Goal: Navigation & Orientation: Find specific page/section

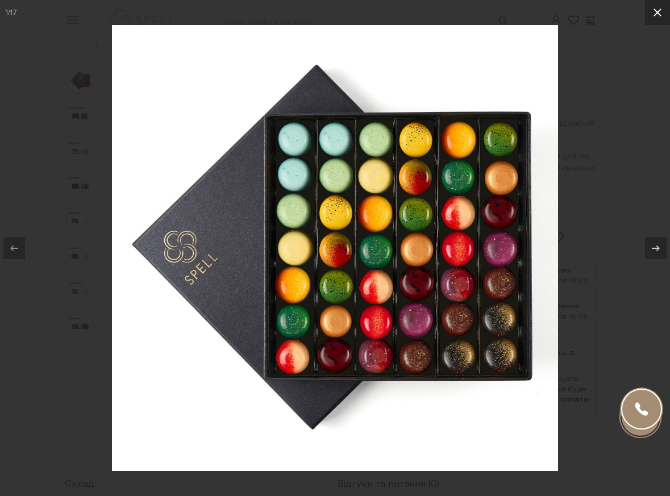
click at [655, 9] on icon at bounding box center [658, 13] width 14 height 14
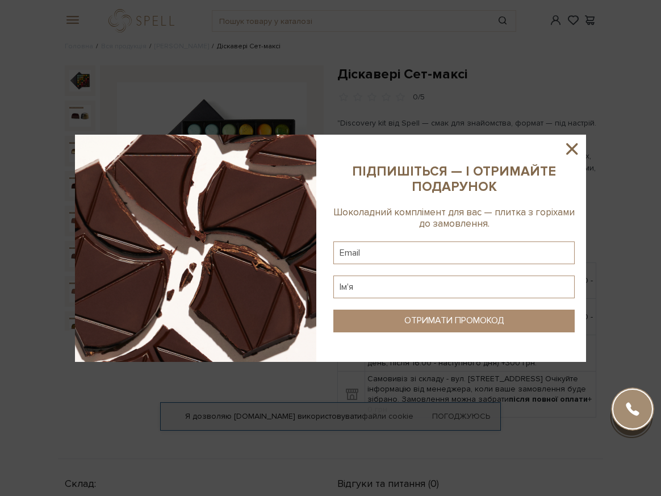
click at [572, 149] on icon at bounding box center [571, 148] width 11 height 11
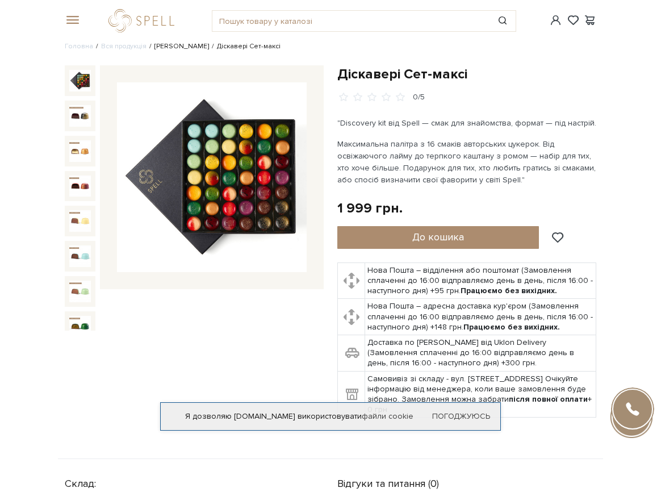
click at [176, 43] on link "[PERSON_NAME]" at bounding box center [182, 46] width 55 height 9
